Goal: Task Accomplishment & Management: Manage account settings

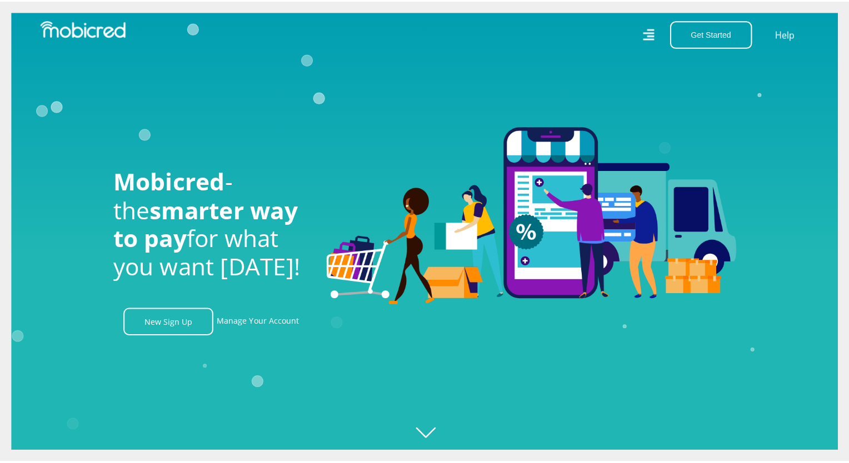
scroll to position [0, 791]
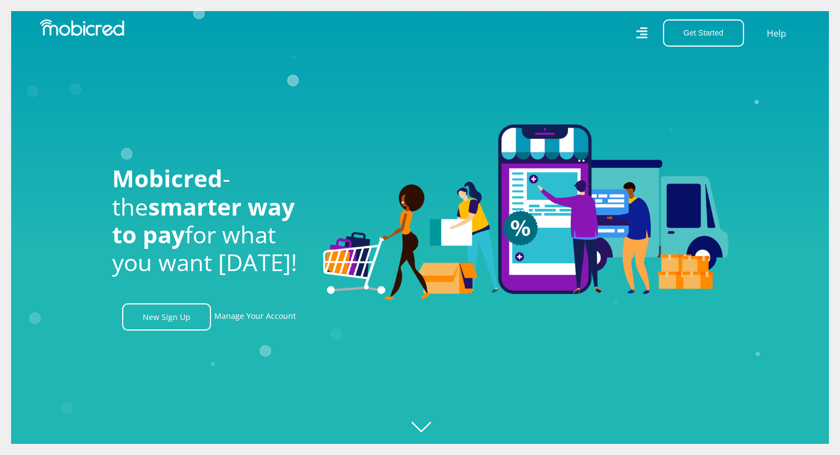
click at [645, 28] on icon at bounding box center [642, 33] width 12 height 12
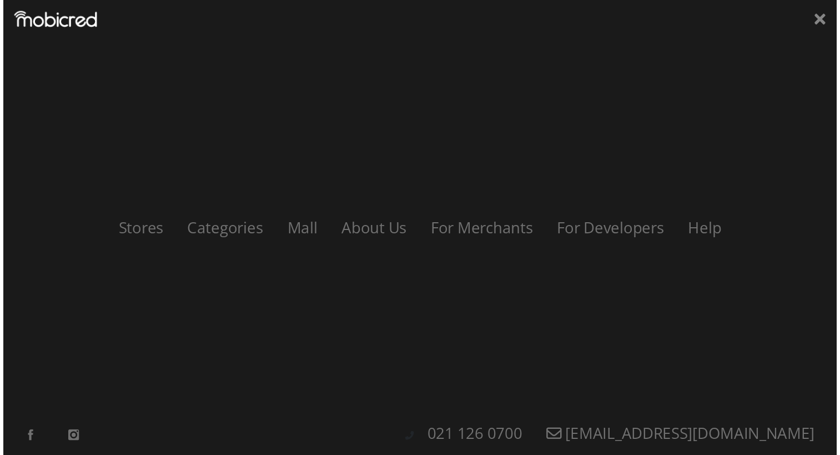
scroll to position [0, 1424]
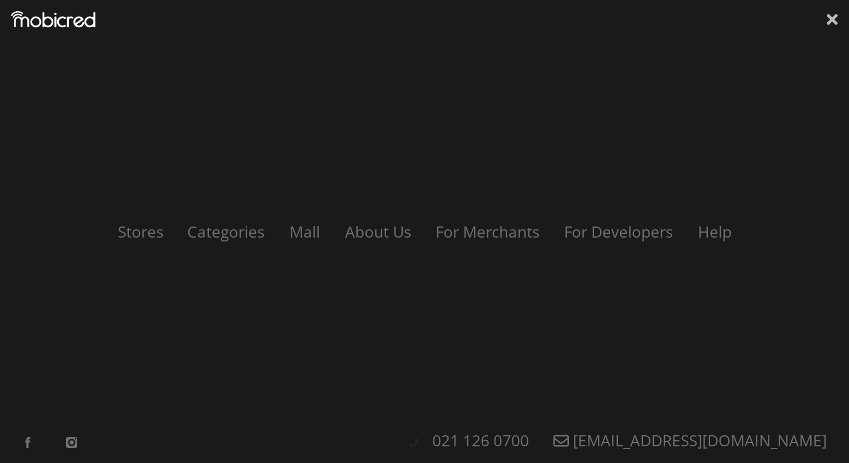
click at [831, 16] on icon at bounding box center [831, 19] width 11 height 17
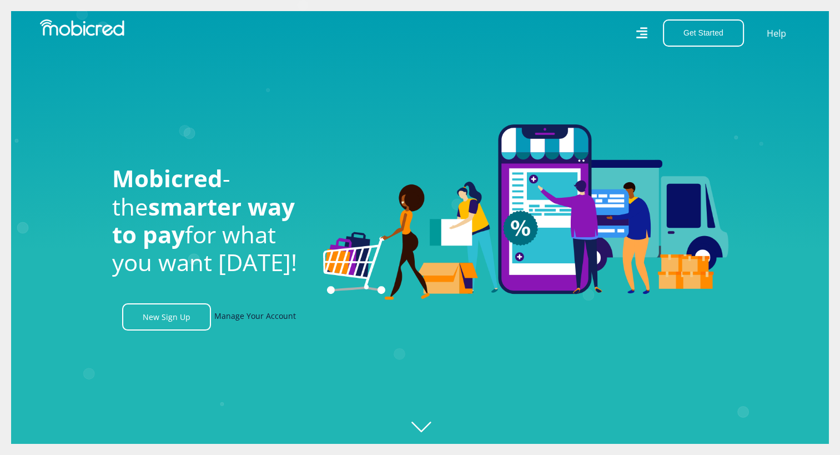
scroll to position [0, 2057]
click at [227, 319] on link "Manage Your Account" at bounding box center [255, 316] width 82 height 27
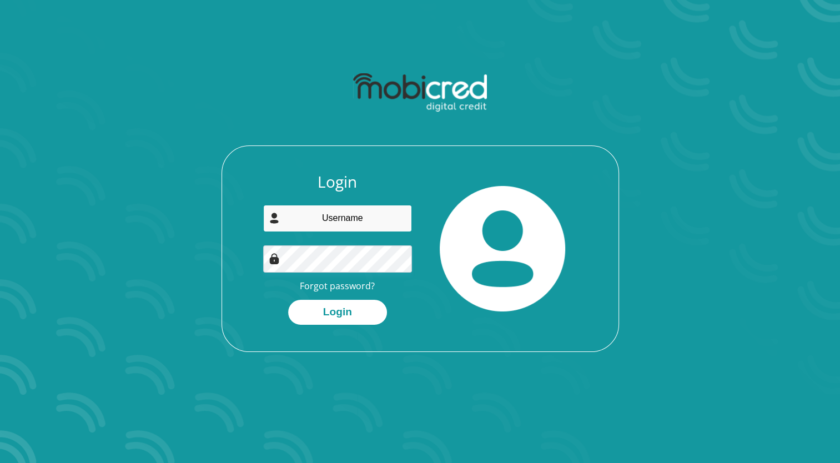
click at [307, 223] on input "email" at bounding box center [337, 218] width 149 height 27
type input "[PERSON_NAME][EMAIL_ADDRESS][DOMAIN_NAME]"
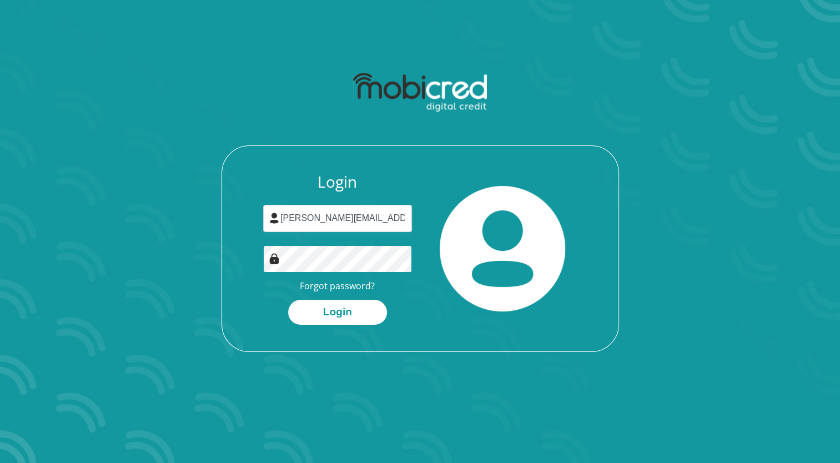
click at [288, 300] on button "Login" at bounding box center [337, 312] width 99 height 25
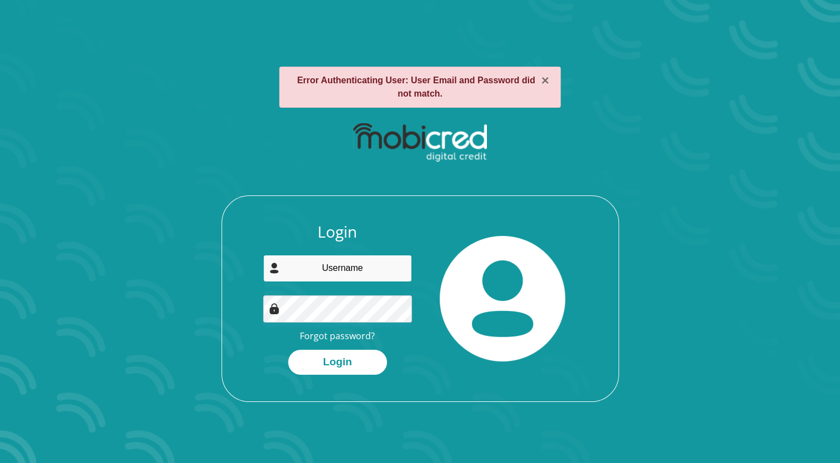
click at [350, 271] on input "email" at bounding box center [337, 268] width 149 height 27
type input "Etienne.Klein@westerncape.gov.za"
click at [288, 350] on button "Login" at bounding box center [337, 362] width 99 height 25
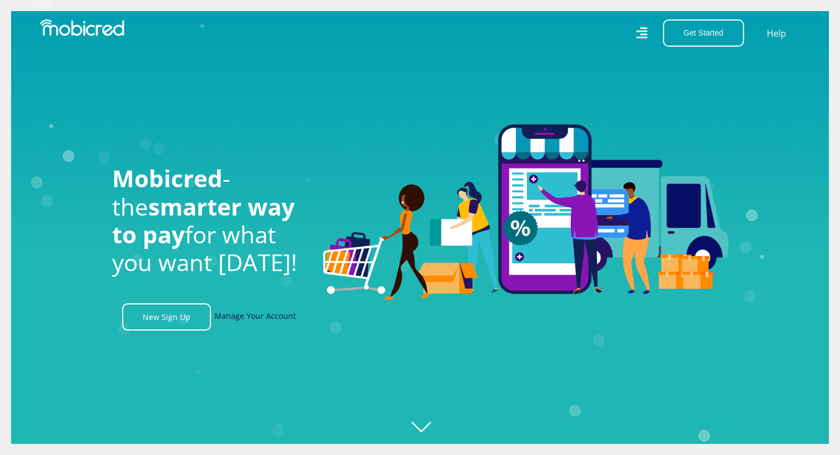
click at [233, 319] on link "Manage Your Account" at bounding box center [255, 316] width 82 height 27
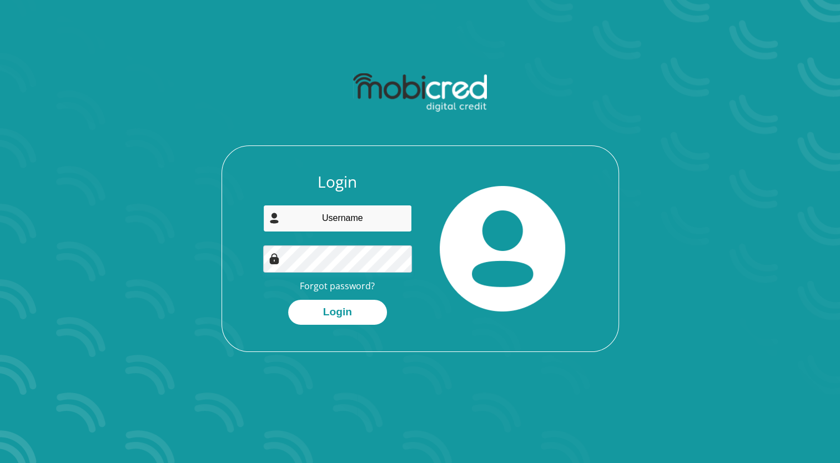
click at [344, 219] on input "email" at bounding box center [337, 218] width 149 height 27
type input "[PERSON_NAME][EMAIL_ADDRESS][DOMAIN_NAME]"
click at [342, 288] on link "Forgot password?" at bounding box center [337, 286] width 75 height 12
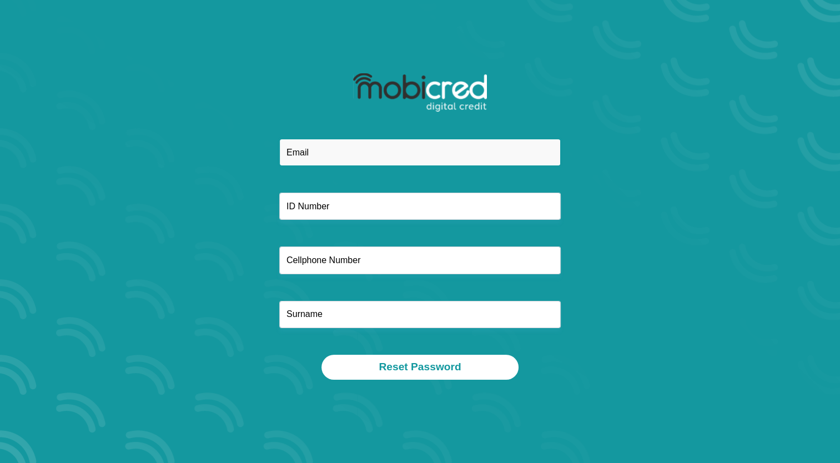
click at [338, 154] on input "email" at bounding box center [420, 152] width 282 height 27
type input "[PERSON_NAME][EMAIL_ADDRESS][DOMAIN_NAME]"
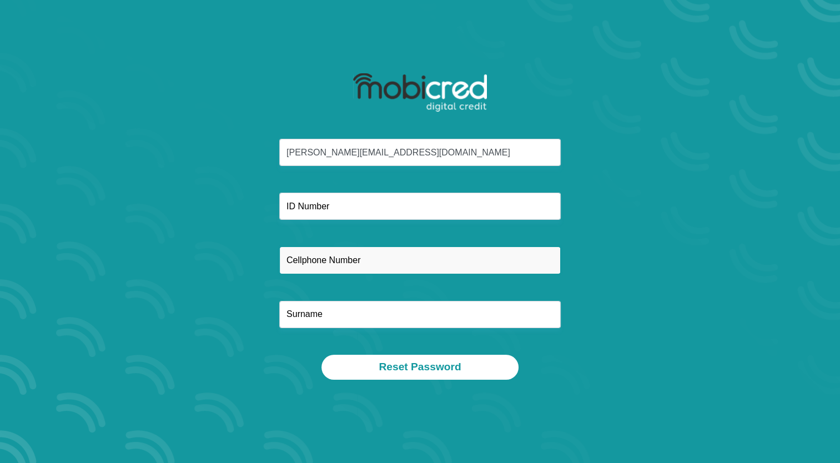
type input "0622655463"
type input "[PERSON_NAME]"
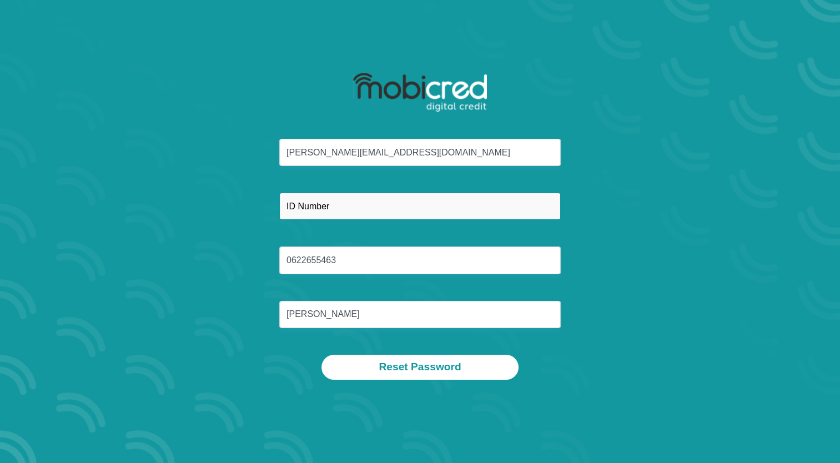
click at [339, 200] on input "text" at bounding box center [420, 206] width 282 height 27
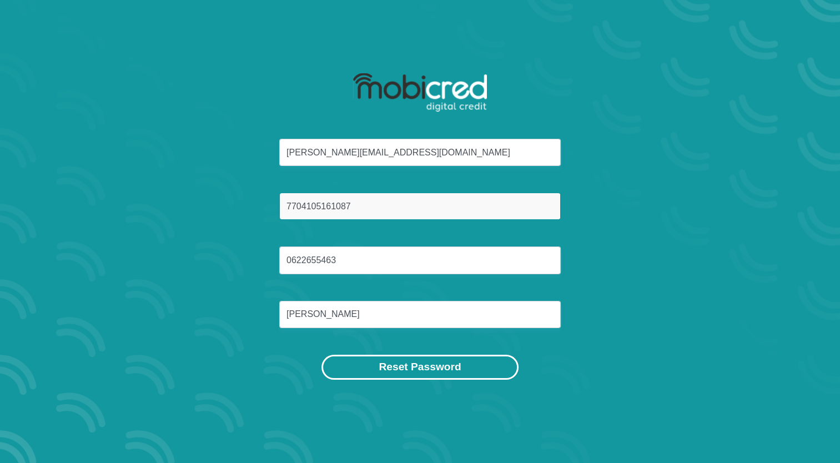
type input "7704105161087"
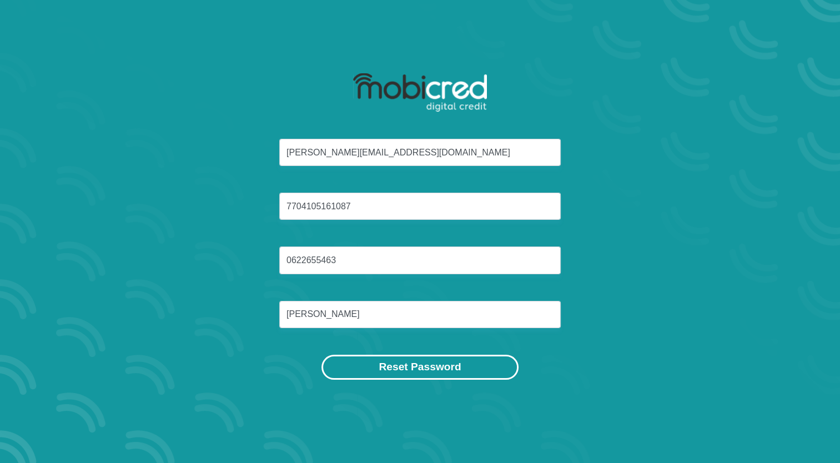
click at [380, 368] on button "Reset Password" at bounding box center [420, 367] width 197 height 25
